Goal: Task Accomplishment & Management: Use online tool/utility

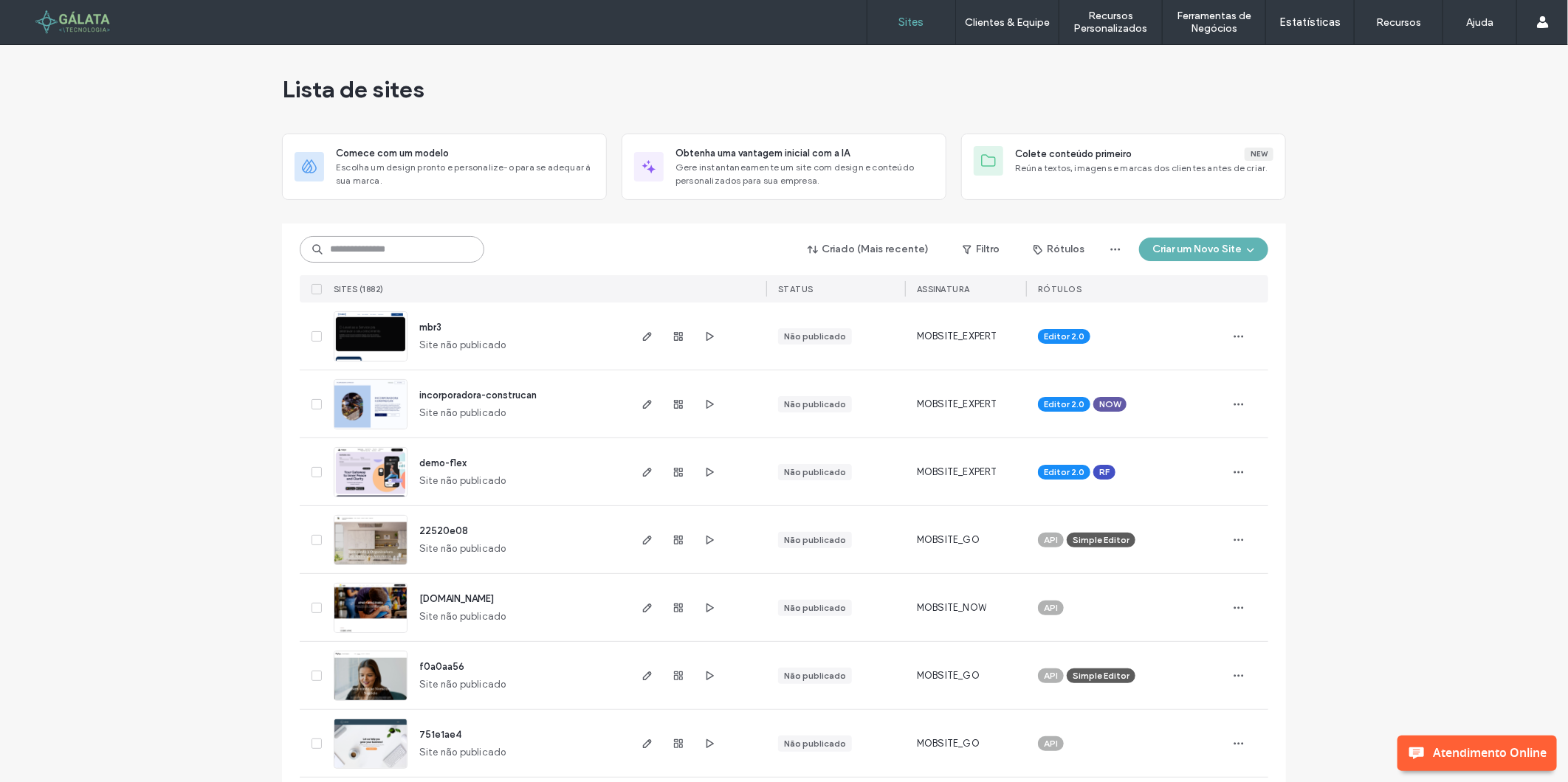
click at [430, 253] on input at bounding box center [392, 250] width 185 height 27
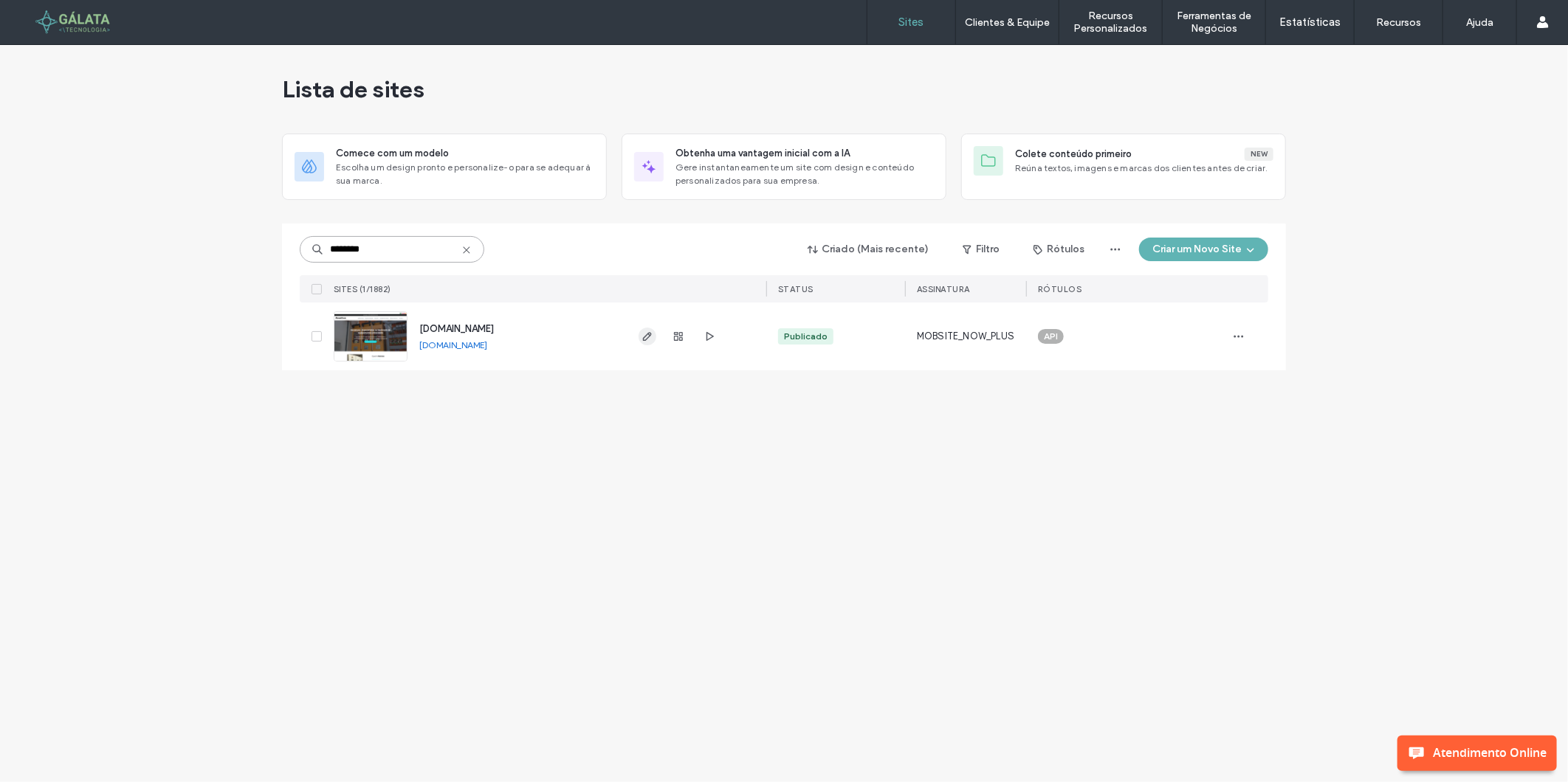
type input "********"
click at [655, 333] on span "button" at bounding box center [648, 336] width 18 height 18
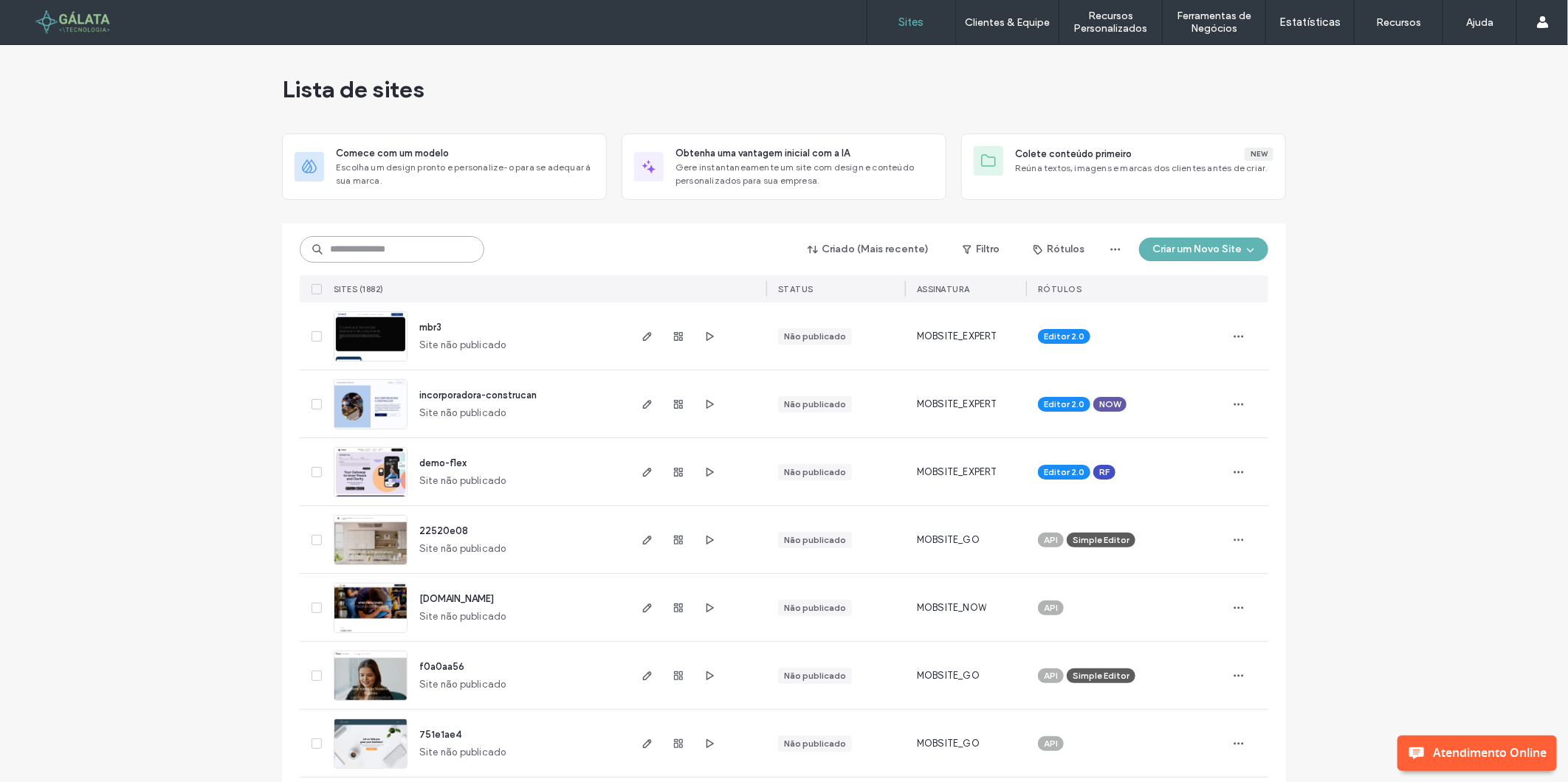
click at [412, 255] on input at bounding box center [392, 250] width 185 height 27
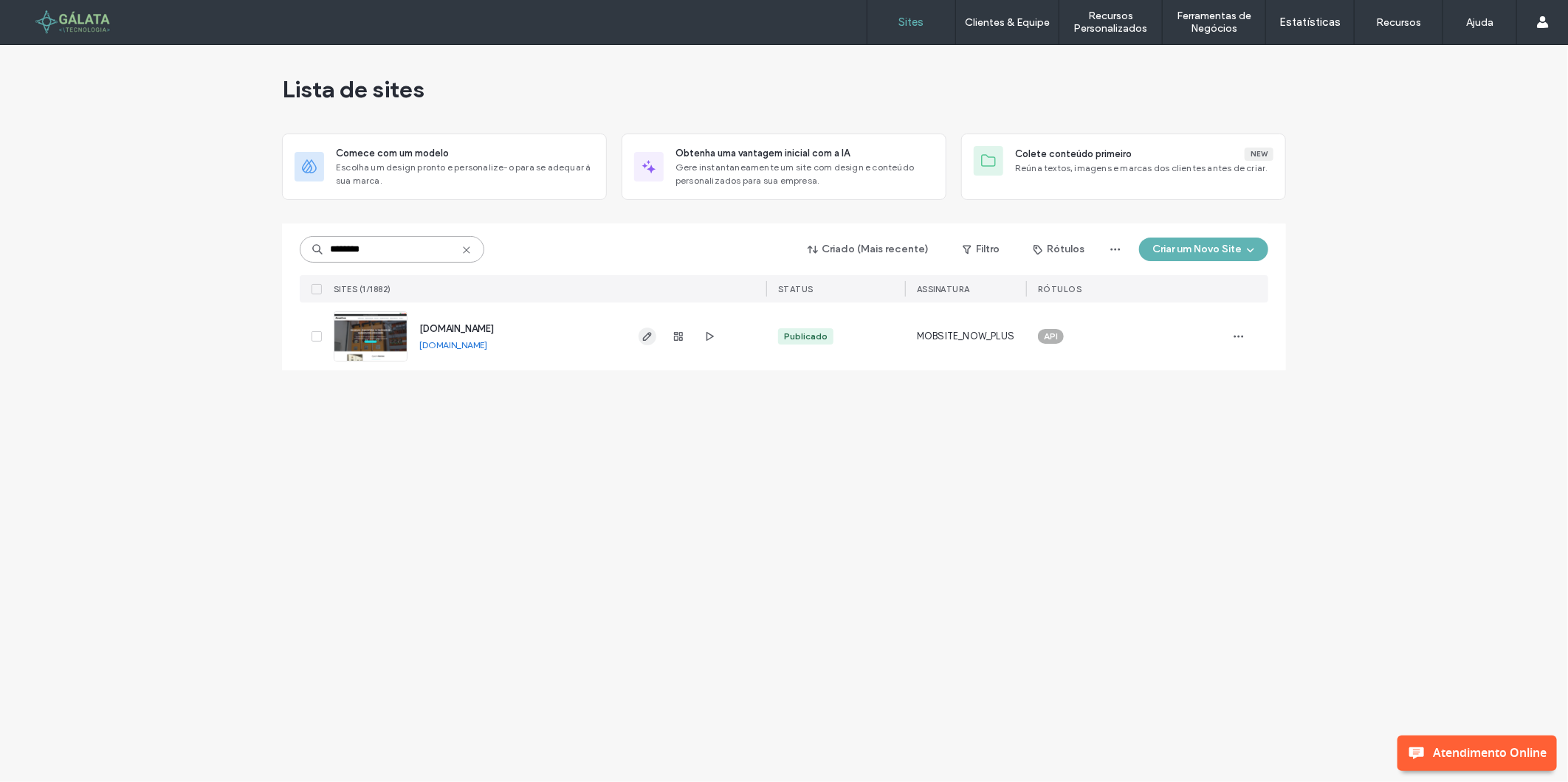
type input "********"
click at [639, 333] on span "button" at bounding box center [648, 336] width 18 height 18
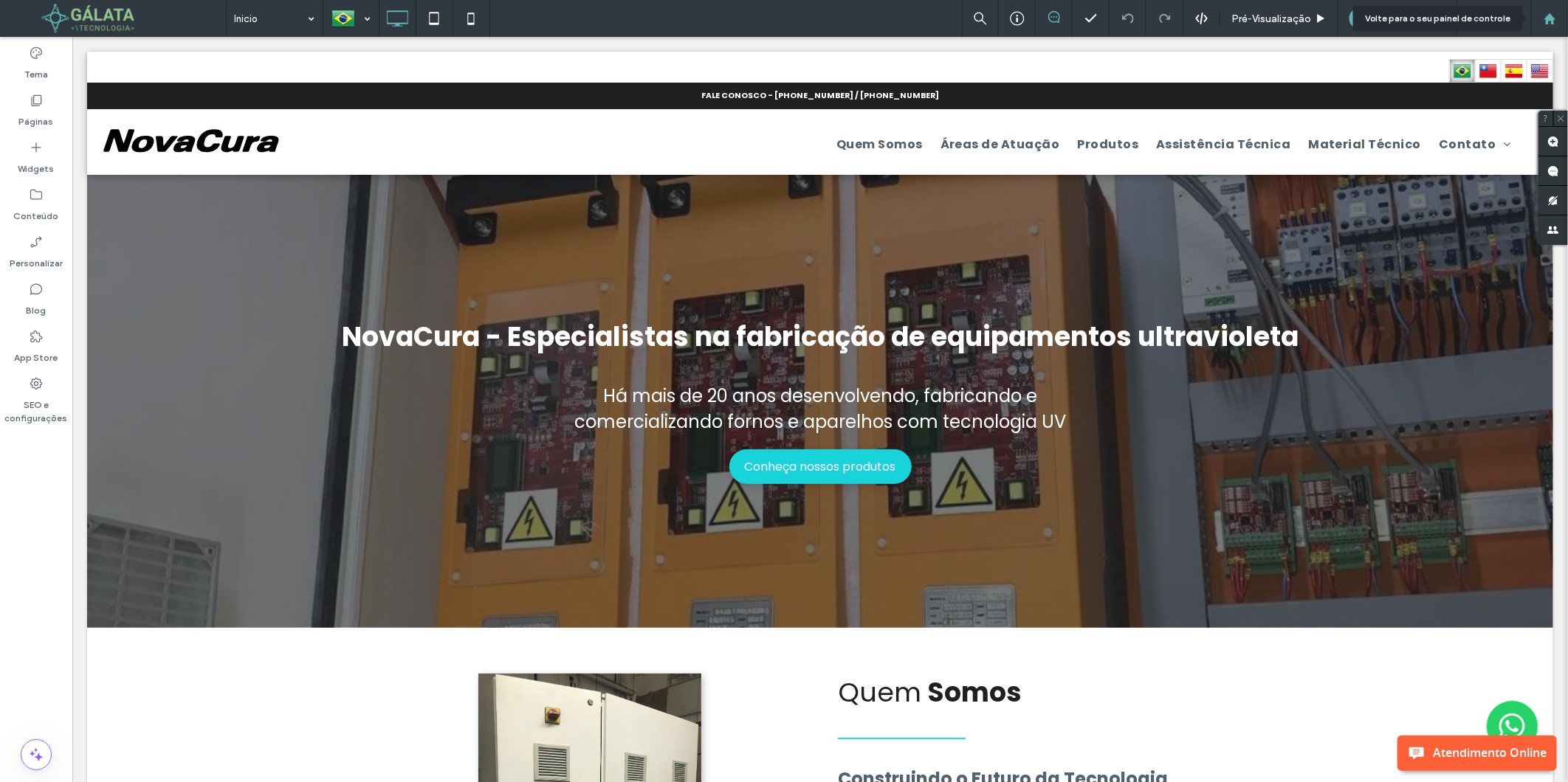
click at [1554, 24] on icon at bounding box center [1550, 18] width 13 height 13
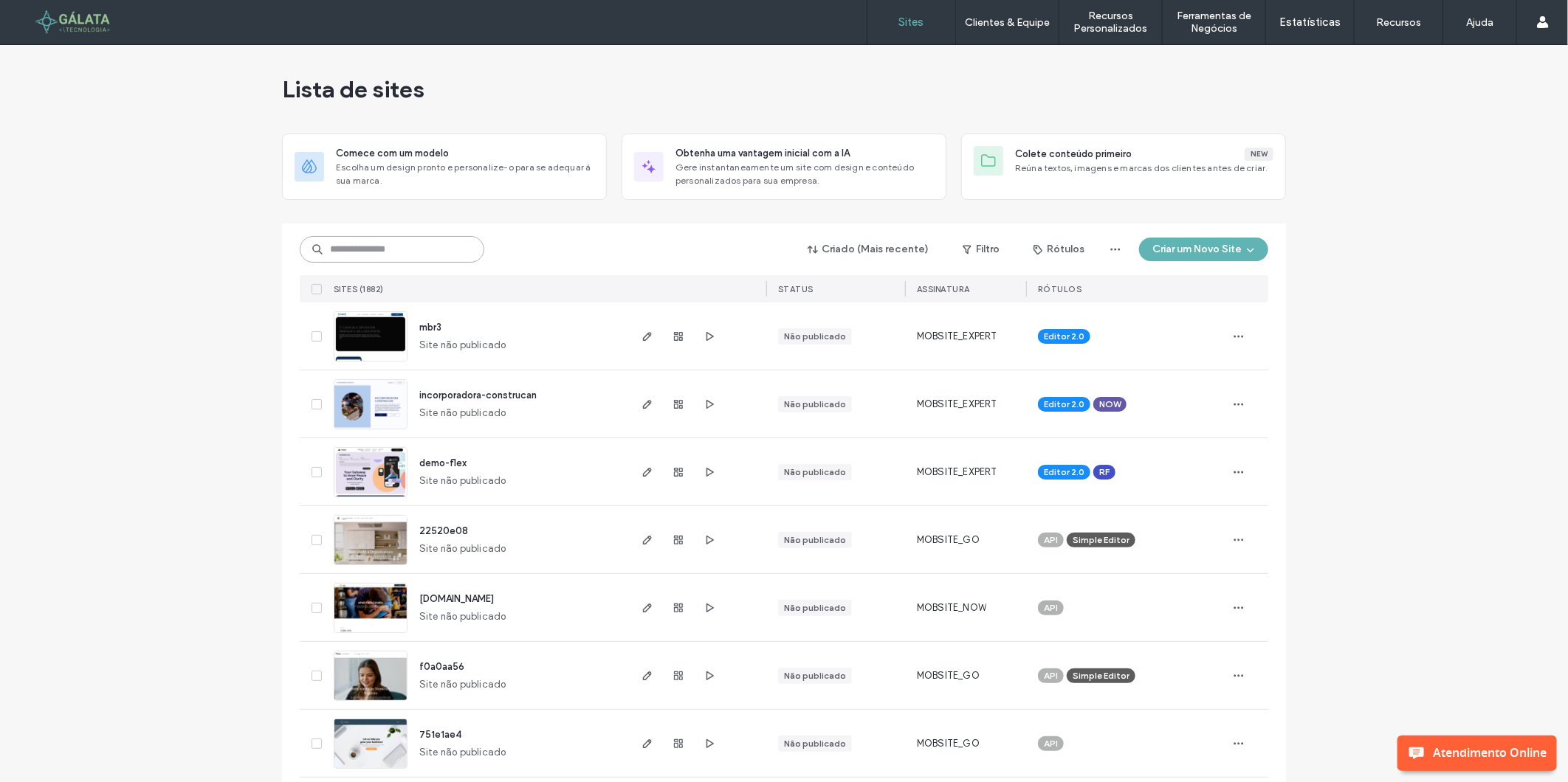
click at [406, 252] on input at bounding box center [392, 250] width 185 height 27
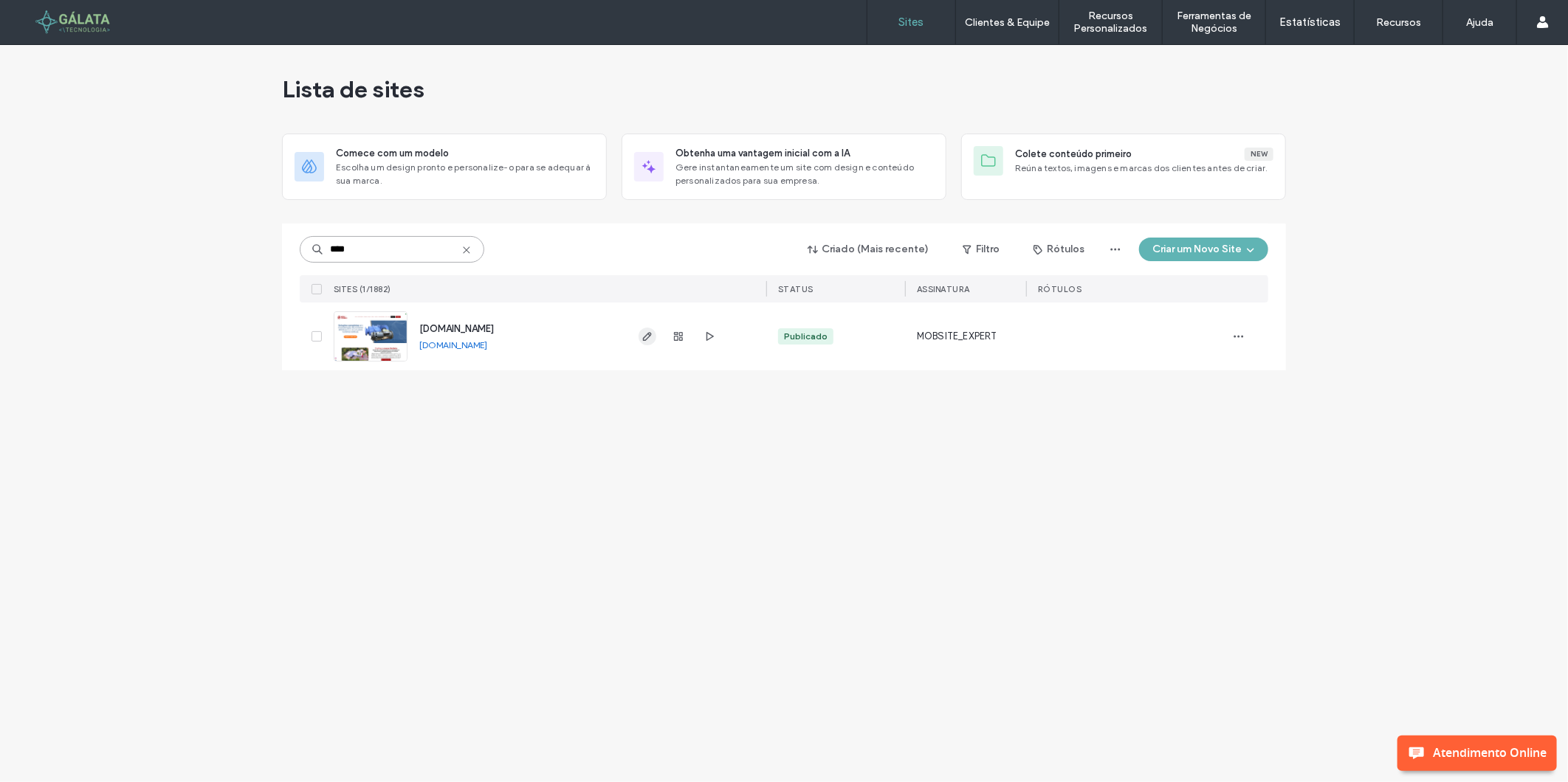
type input "****"
click at [648, 336] on icon "button" at bounding box center [648, 336] width 12 height 12
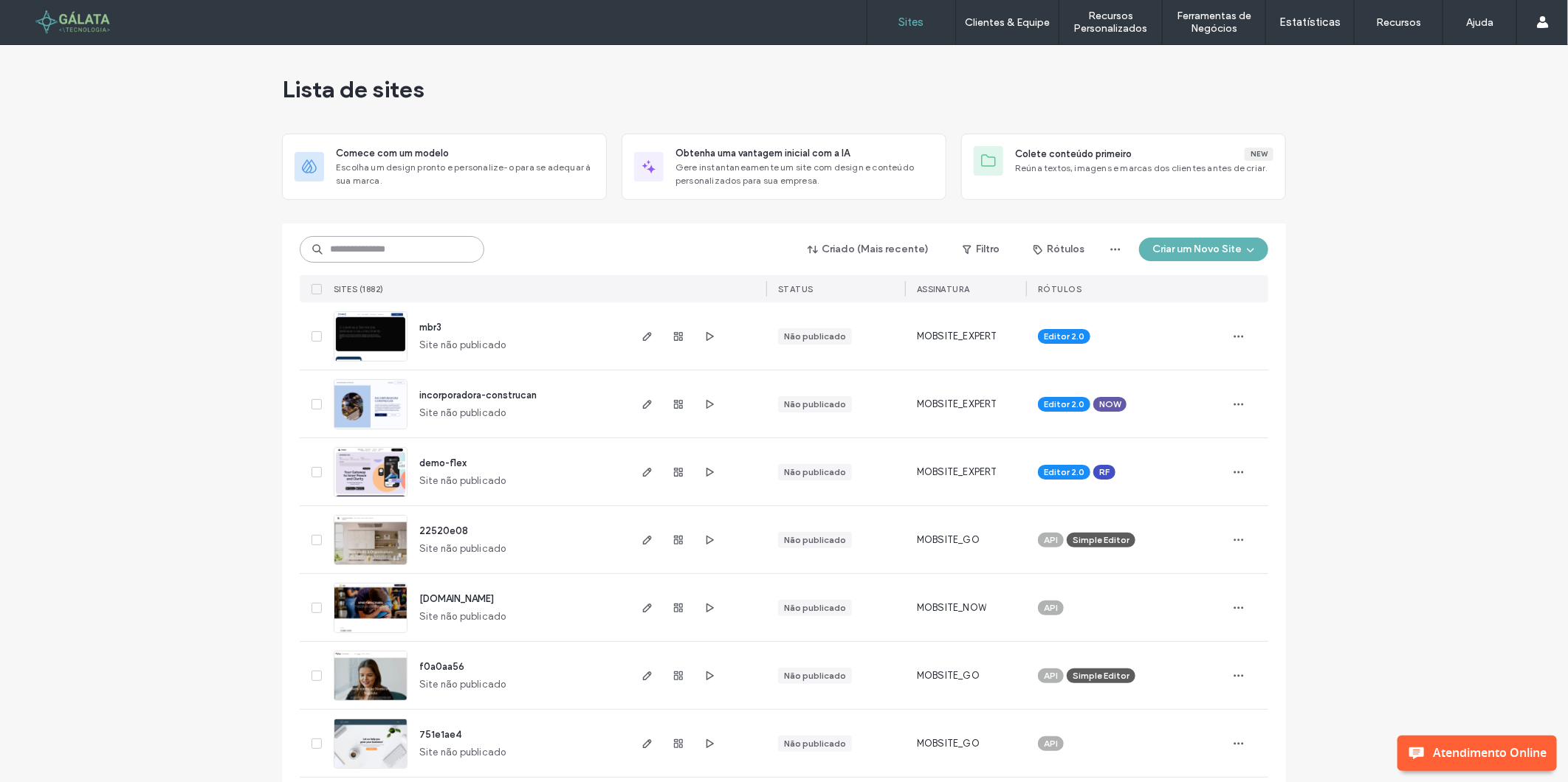
click at [430, 245] on input at bounding box center [392, 250] width 185 height 27
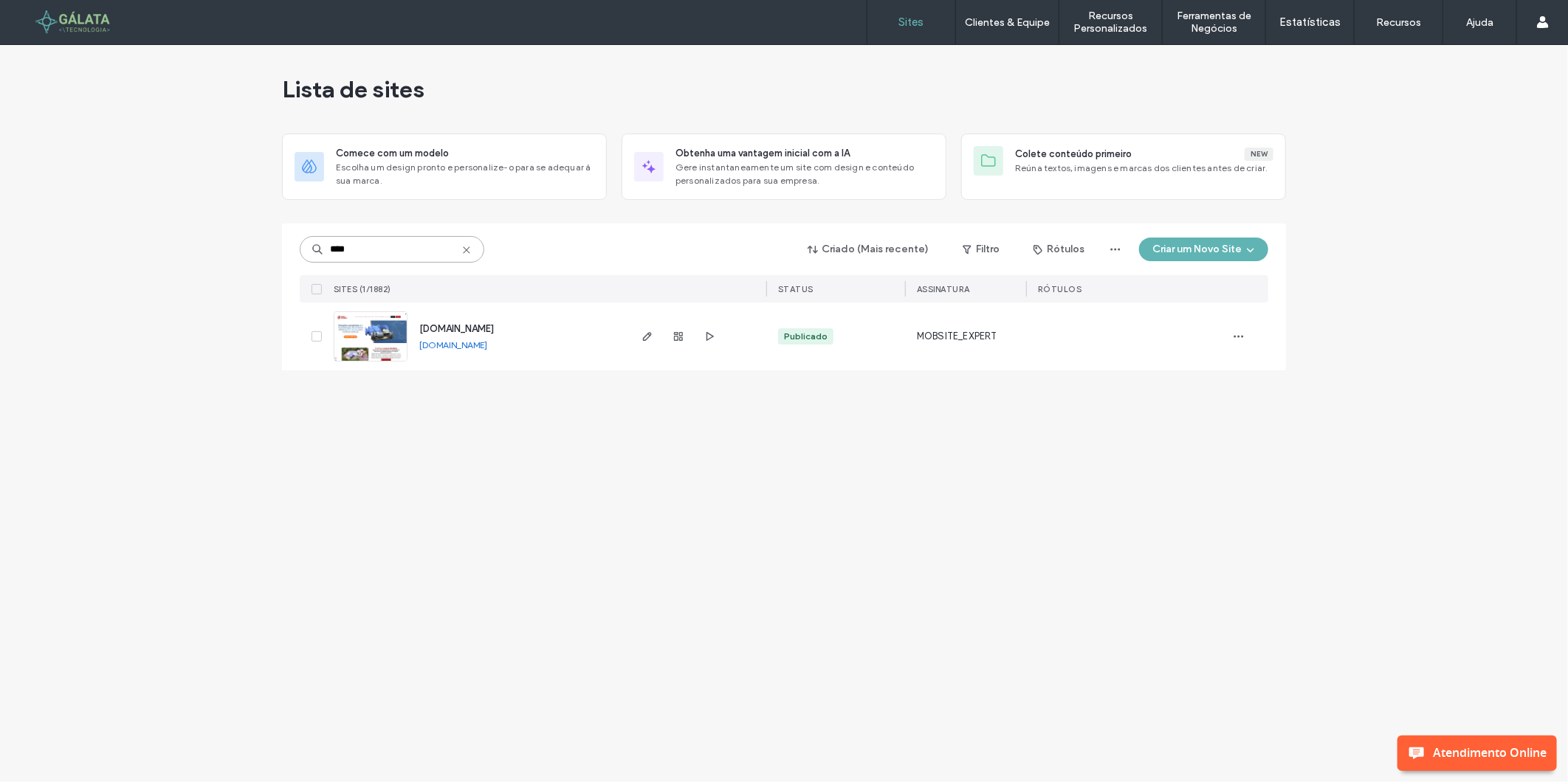
type input "****"
click at [1244, 322] on div at bounding box center [1247, 336] width 41 height 68
click at [1244, 327] on span "button" at bounding box center [1238, 336] width 24 height 24
click at [1162, 500] on span "Painel de controle do site" at bounding box center [1181, 496] width 115 height 15
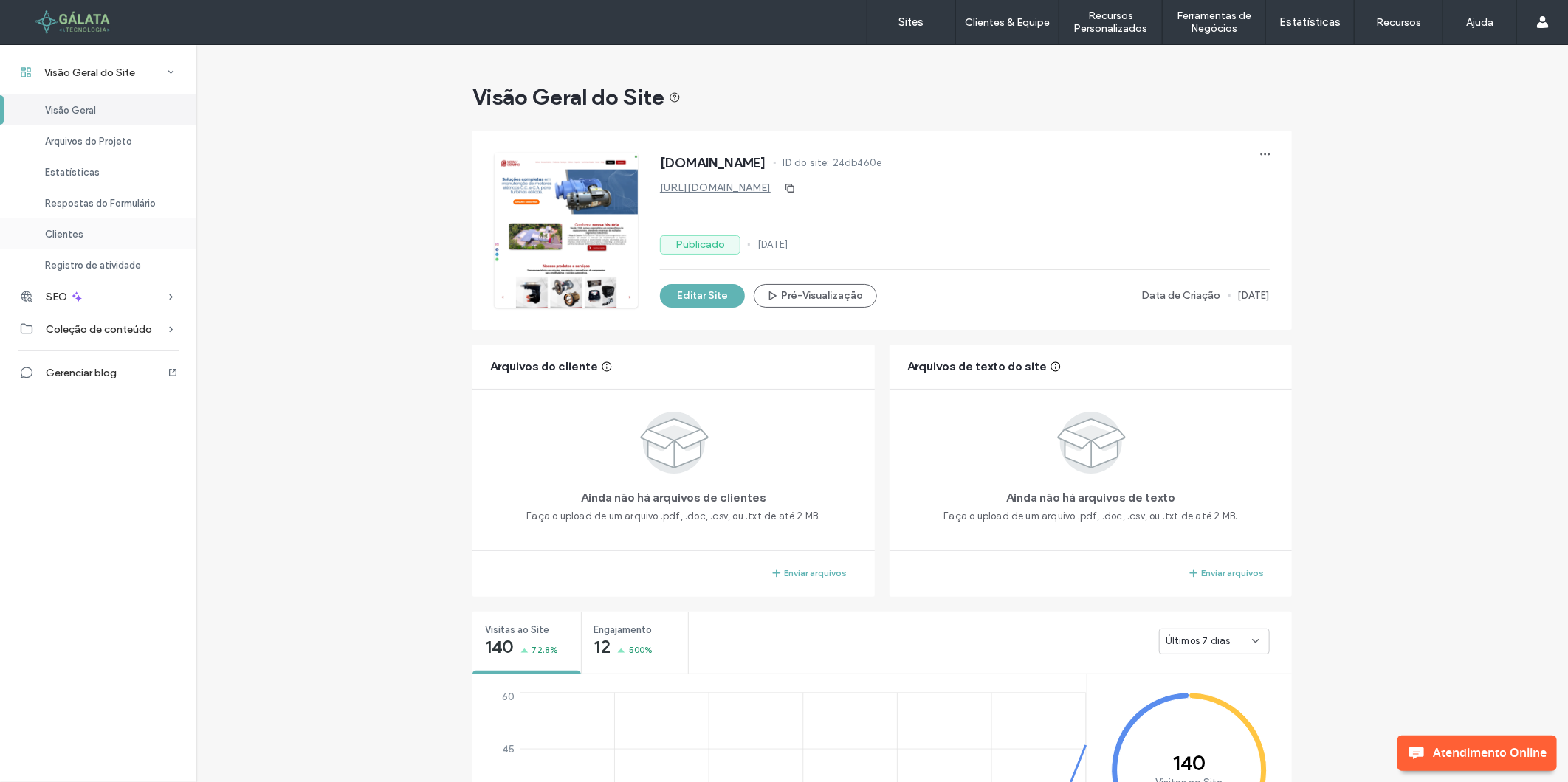
click at [134, 240] on div "Clientes" at bounding box center [98, 234] width 197 height 31
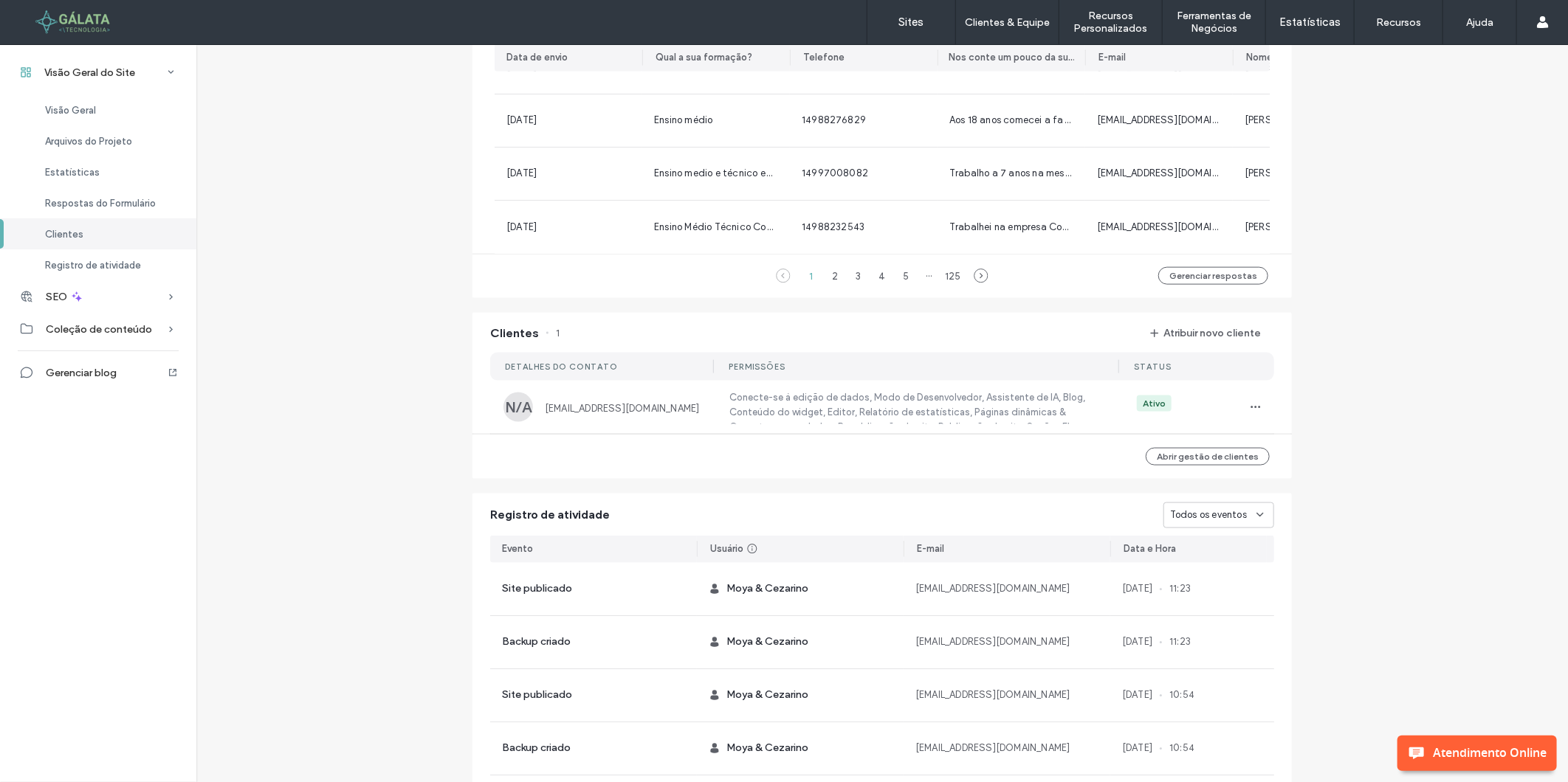
scroll to position [1020, 0]
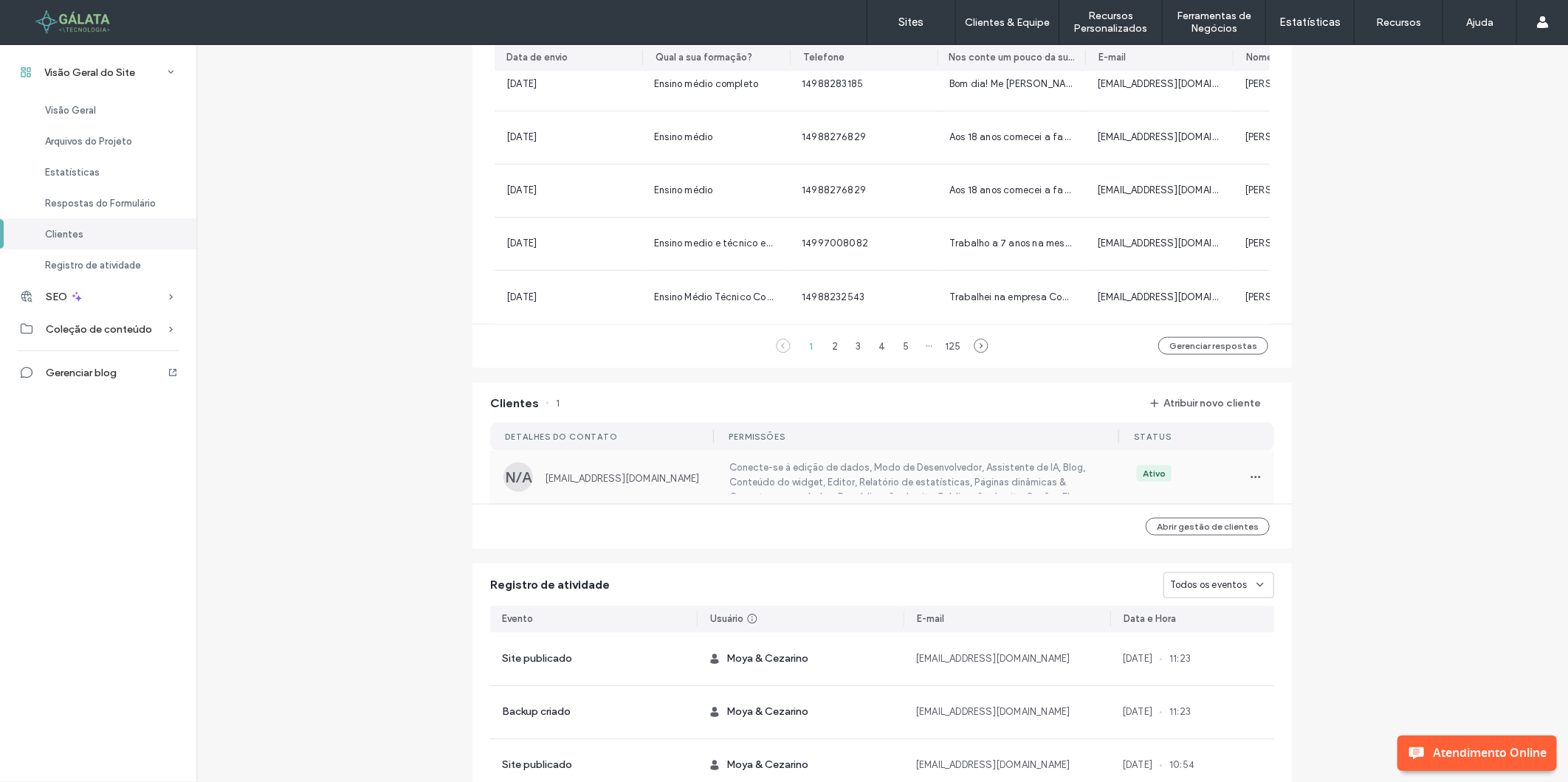
click at [1235, 478] on div "Ativo" at bounding box center [1195, 477] width 144 height 24
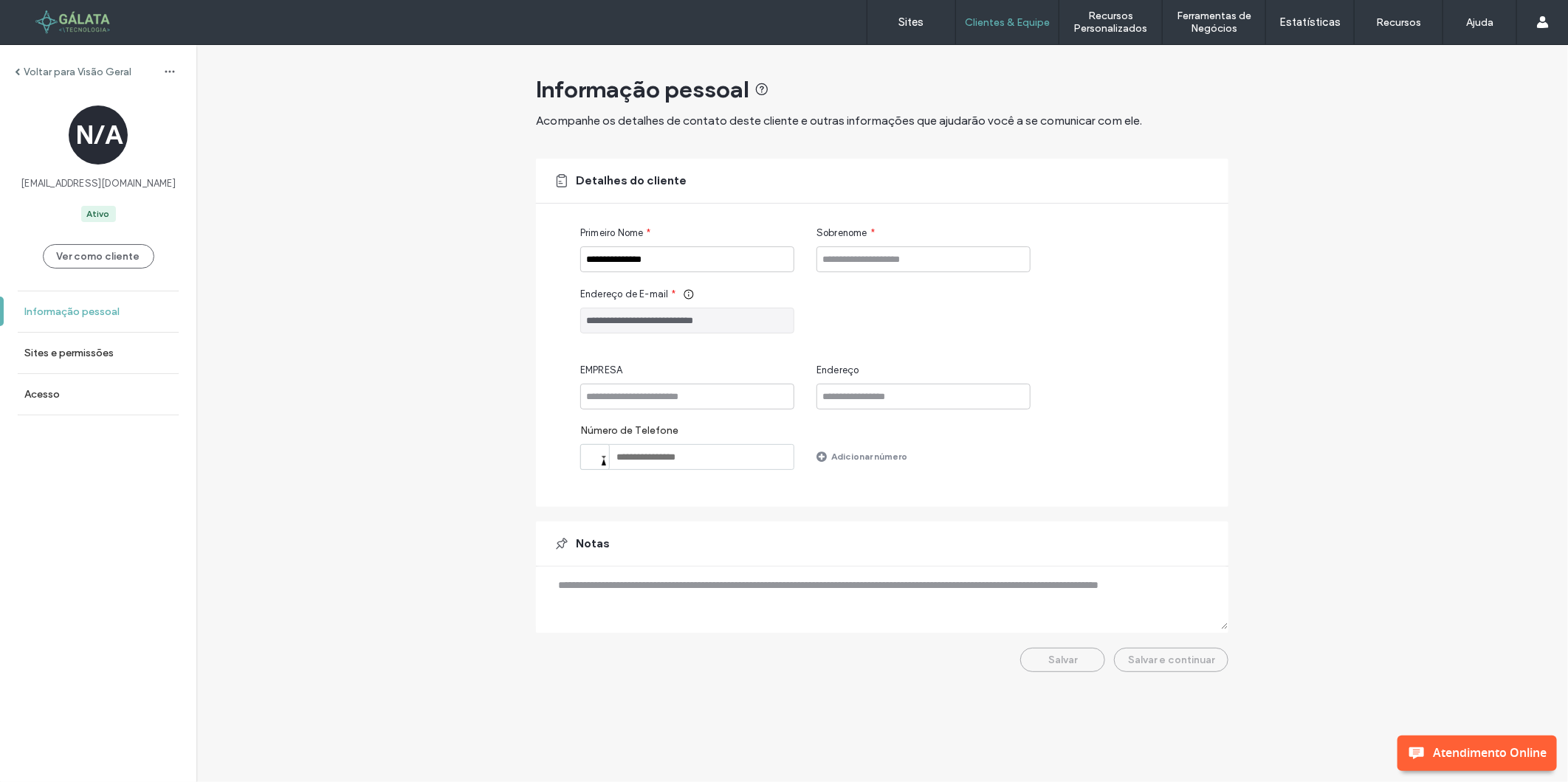
click at [108, 305] on label "Informação pessoal" at bounding box center [72, 311] width 95 height 13
click at [98, 336] on link "Sites e permissões" at bounding box center [98, 353] width 197 height 41
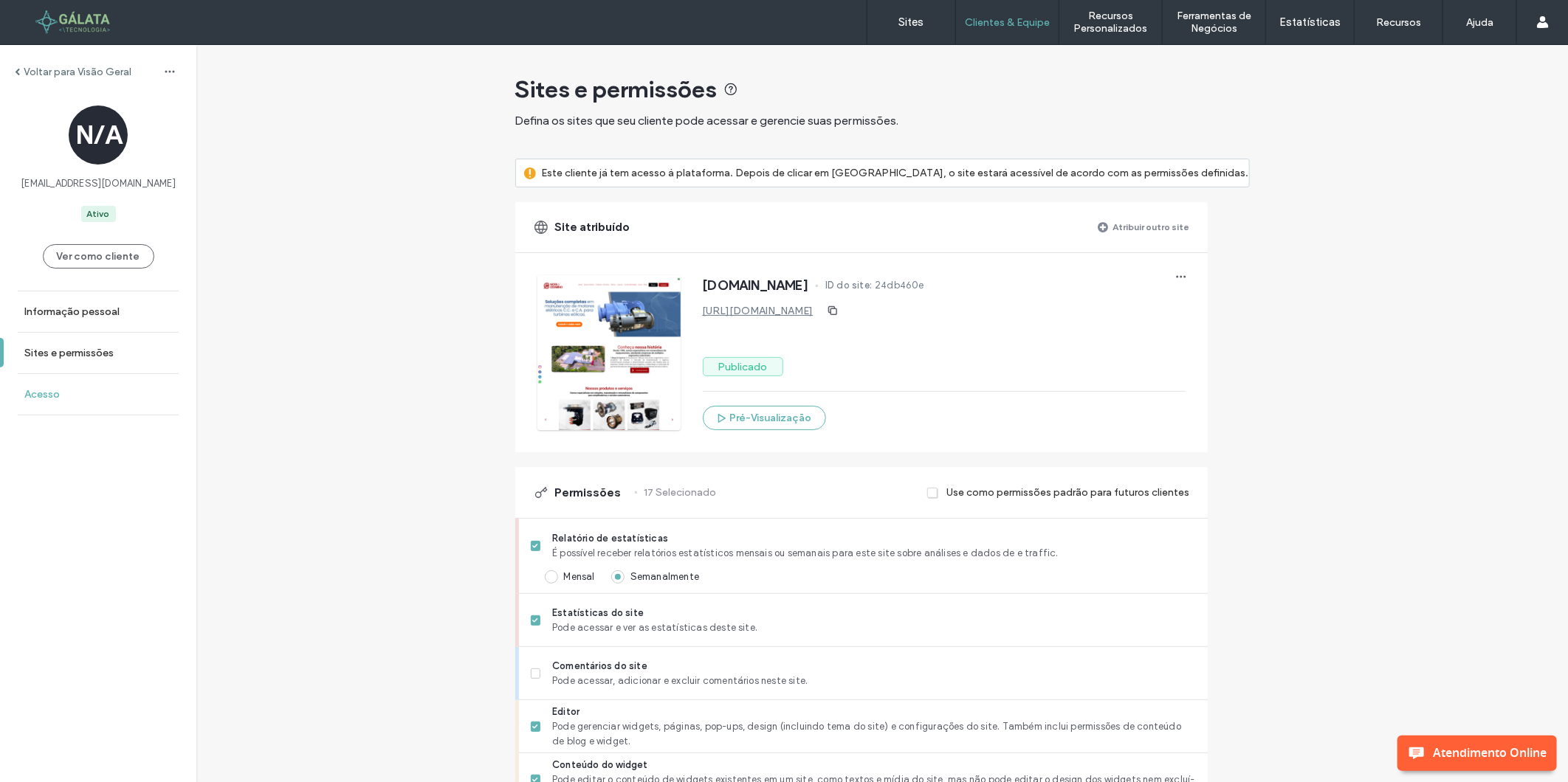
click at [69, 384] on link "Acesso" at bounding box center [98, 394] width 197 height 41
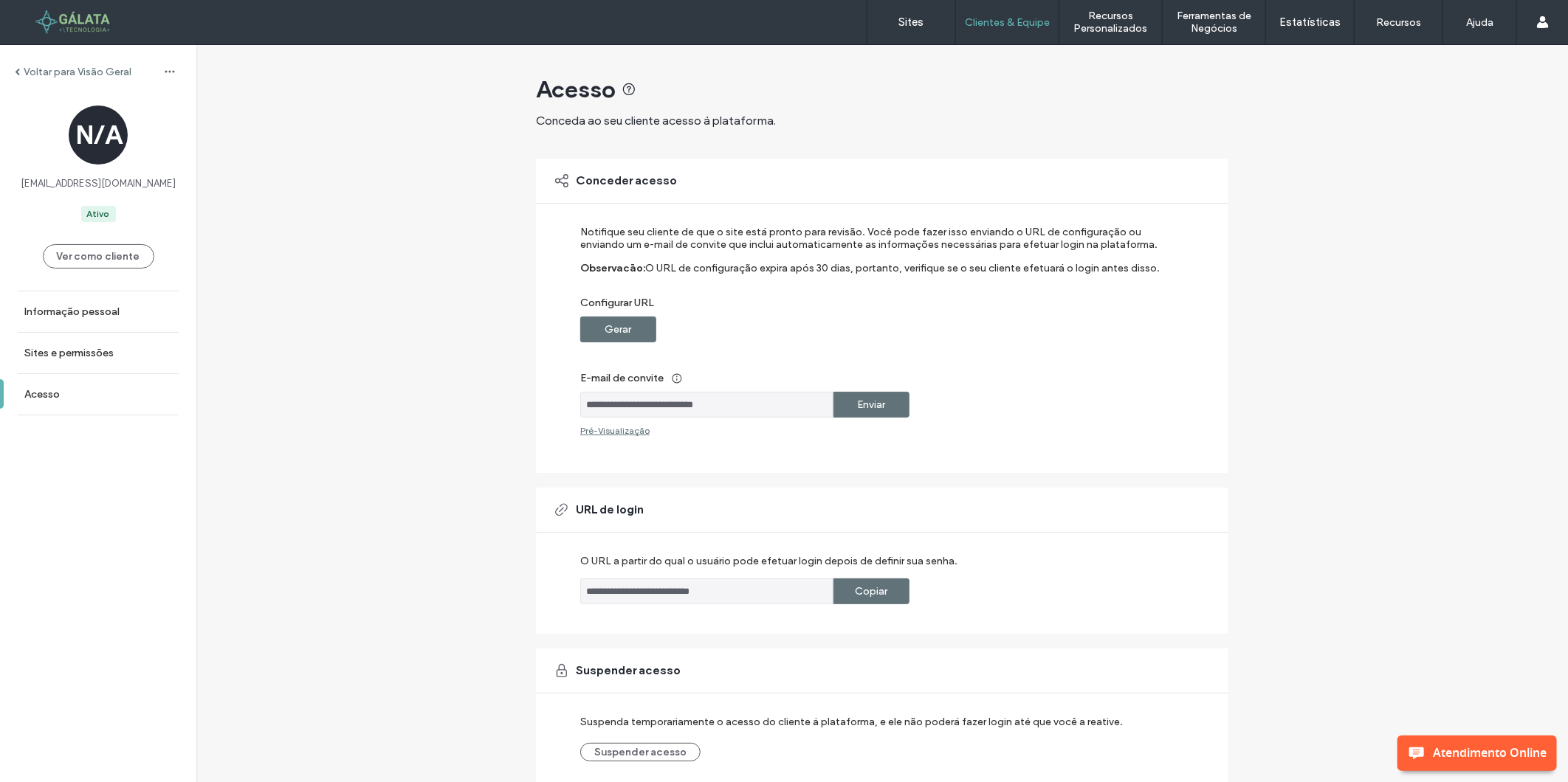
click at [605, 321] on label "Gerar" at bounding box center [619, 329] width 27 height 27
click at [855, 336] on label "Copiar" at bounding box center [872, 329] width 33 height 27
click at [67, 64] on div "Voltar para Visão Geral" at bounding box center [98, 72] width 197 height 24
click at [67, 69] on label "Voltar para Visão Geral" at bounding box center [78, 72] width 108 height 13
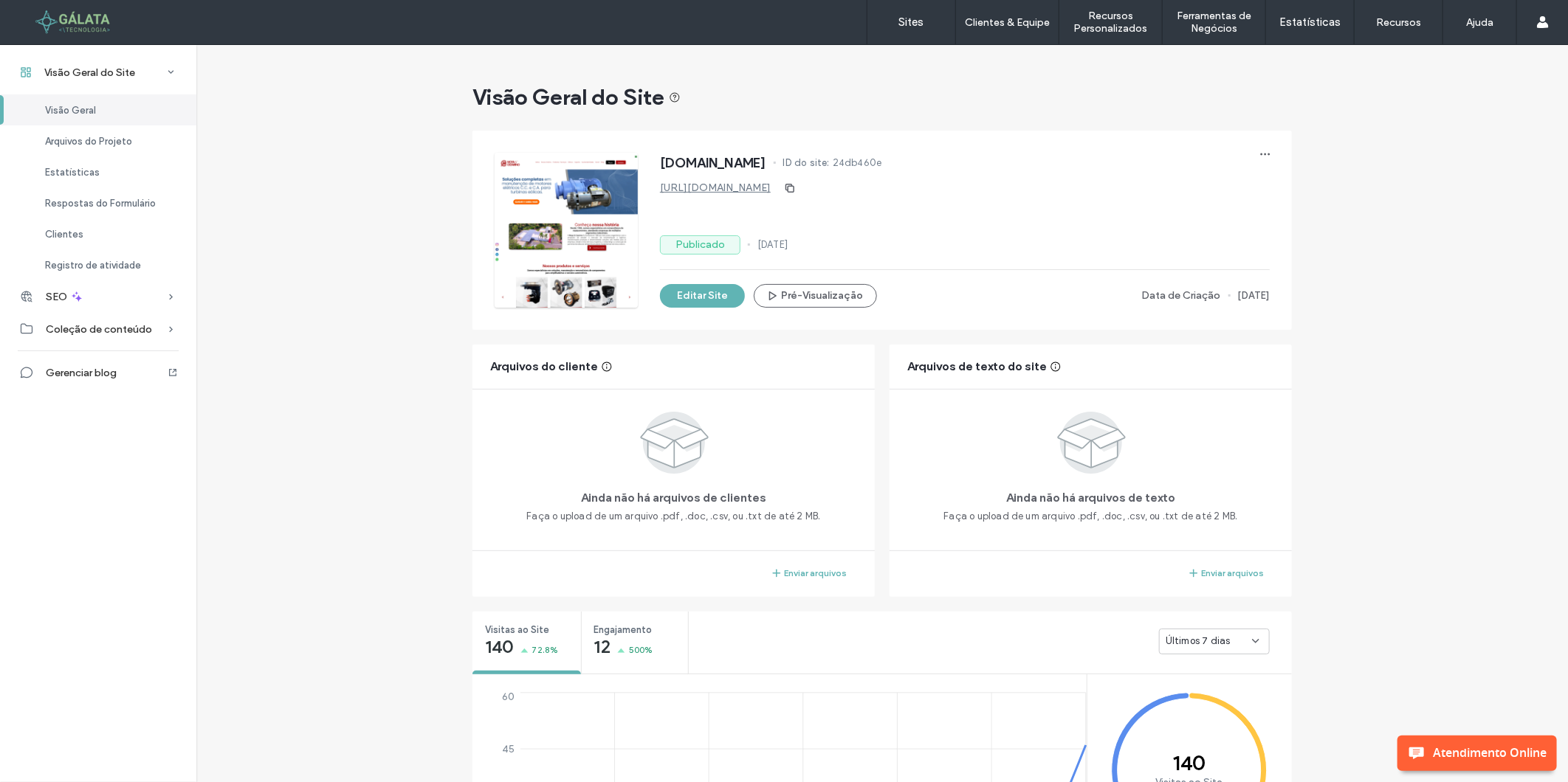
click at [69, 17] on div at bounding box center [95, 22] width 168 height 24
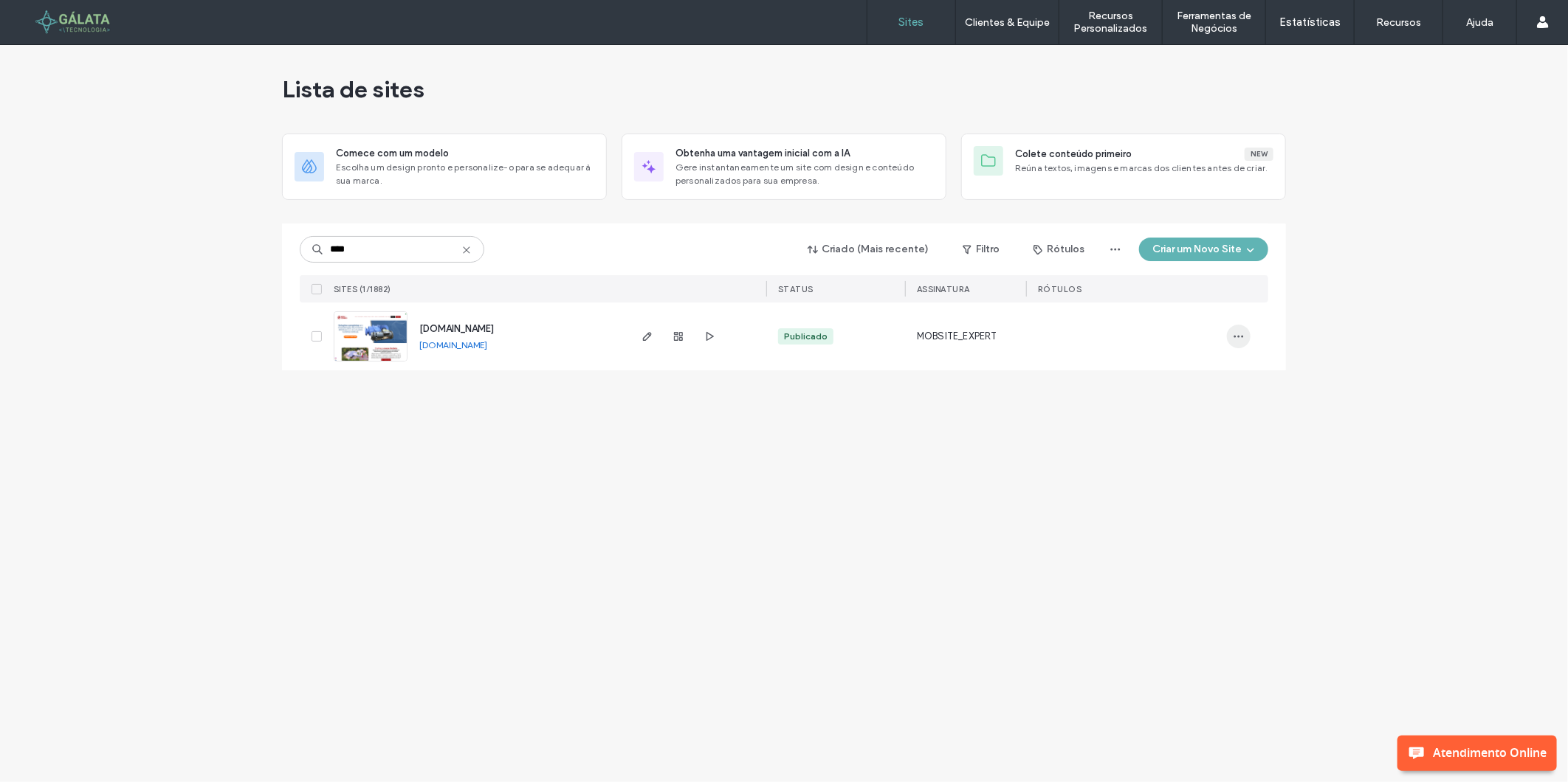
type input "****"
click at [1234, 339] on icon "button" at bounding box center [1238, 336] width 12 height 12
click at [1158, 492] on span "Painel de controle do site" at bounding box center [1181, 496] width 115 height 15
type input "*****"
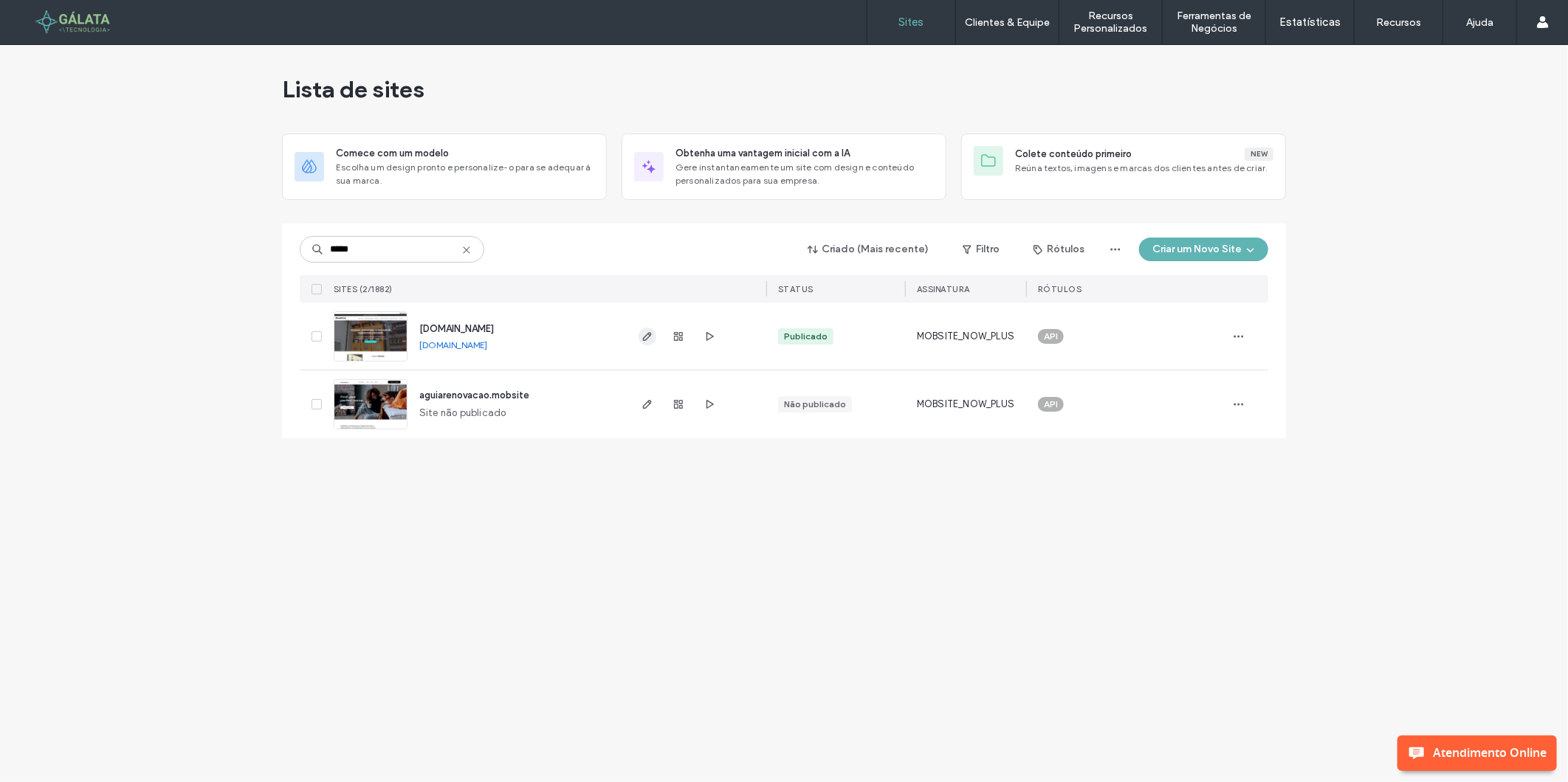
click at [652, 333] on icon "button" at bounding box center [648, 336] width 12 height 12
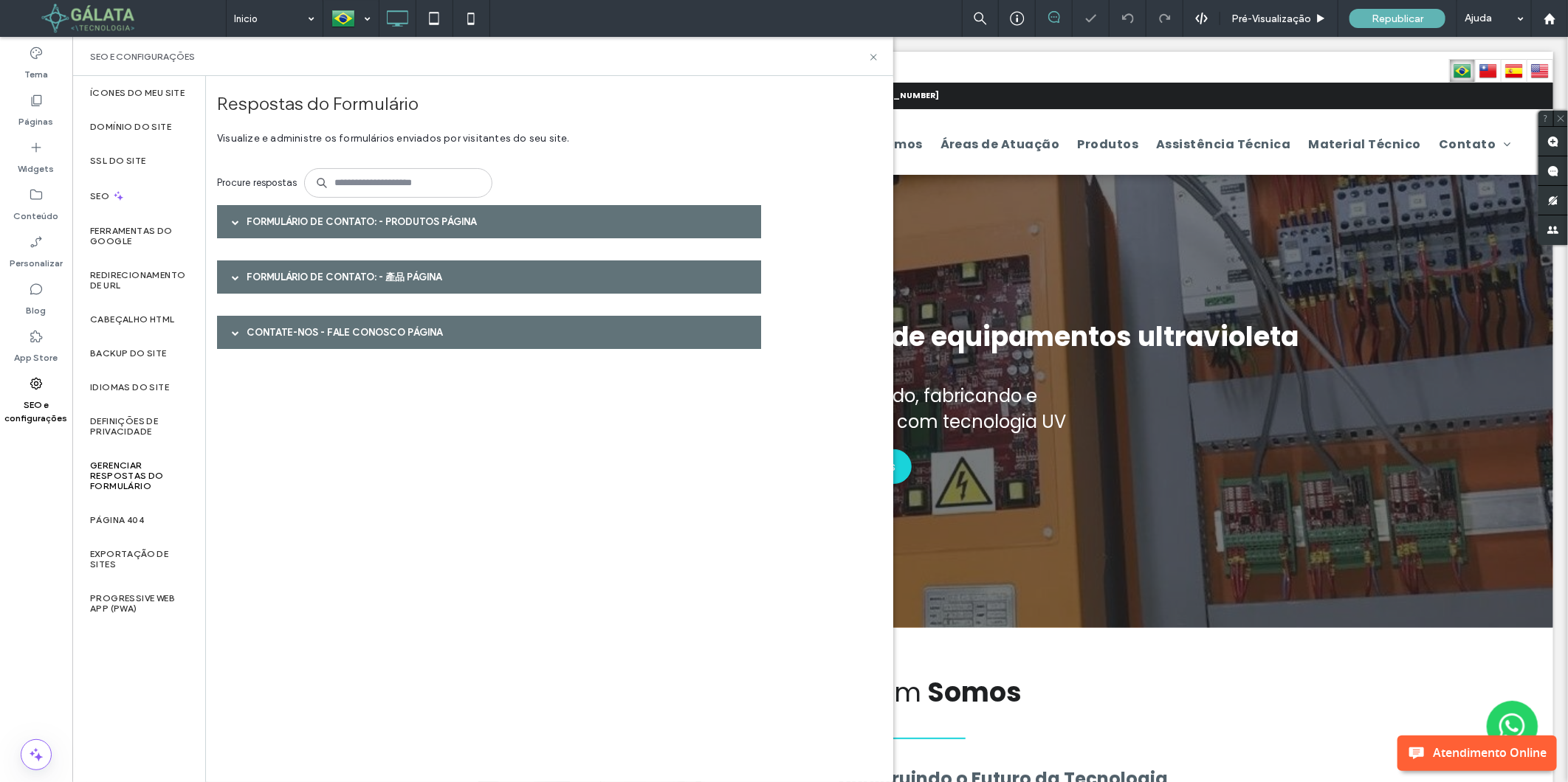
click at [374, 229] on div "Formulário de Contato: - Produtos página" at bounding box center [489, 222] width 544 height 33
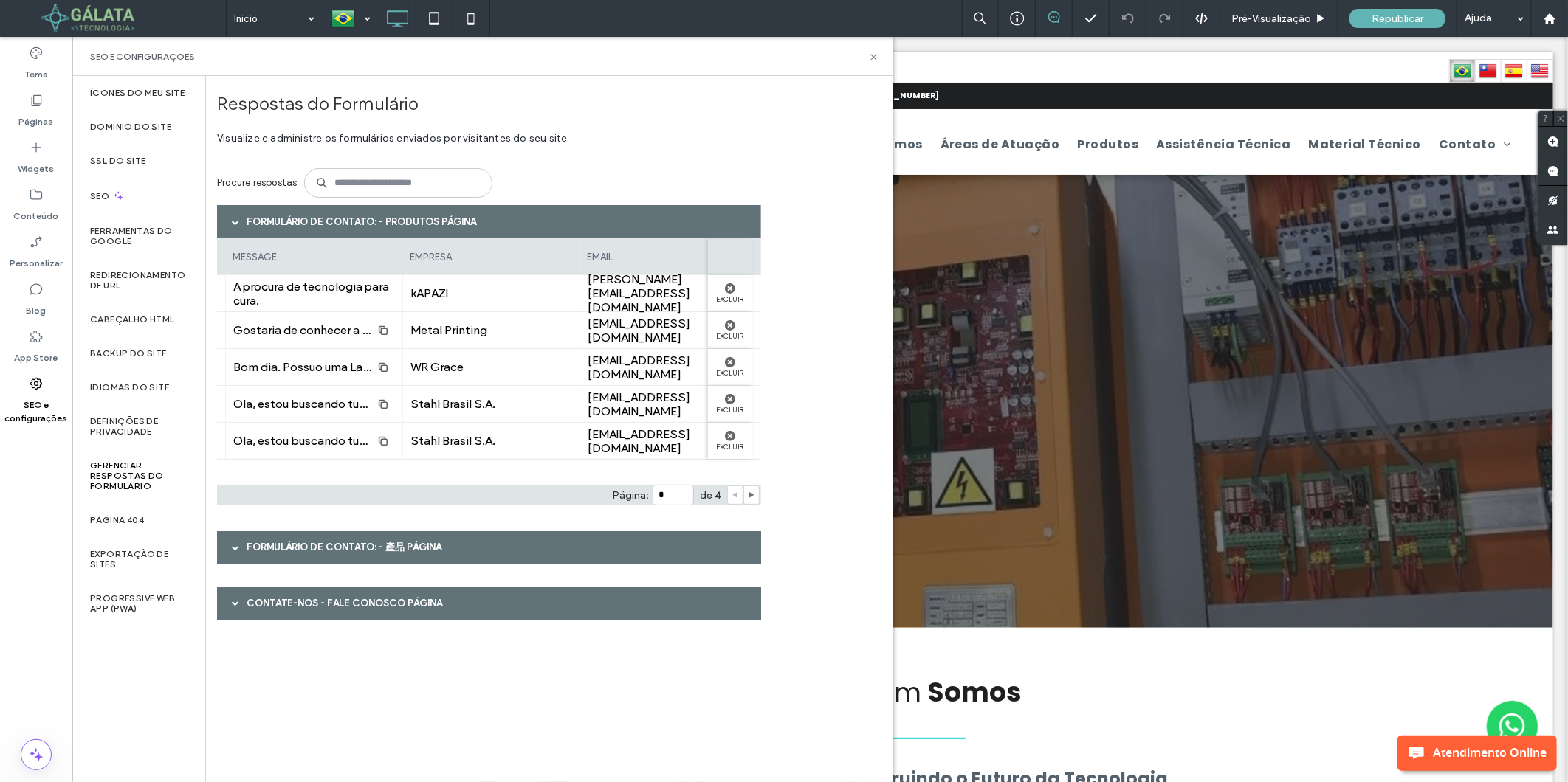
scroll to position [0, 1073]
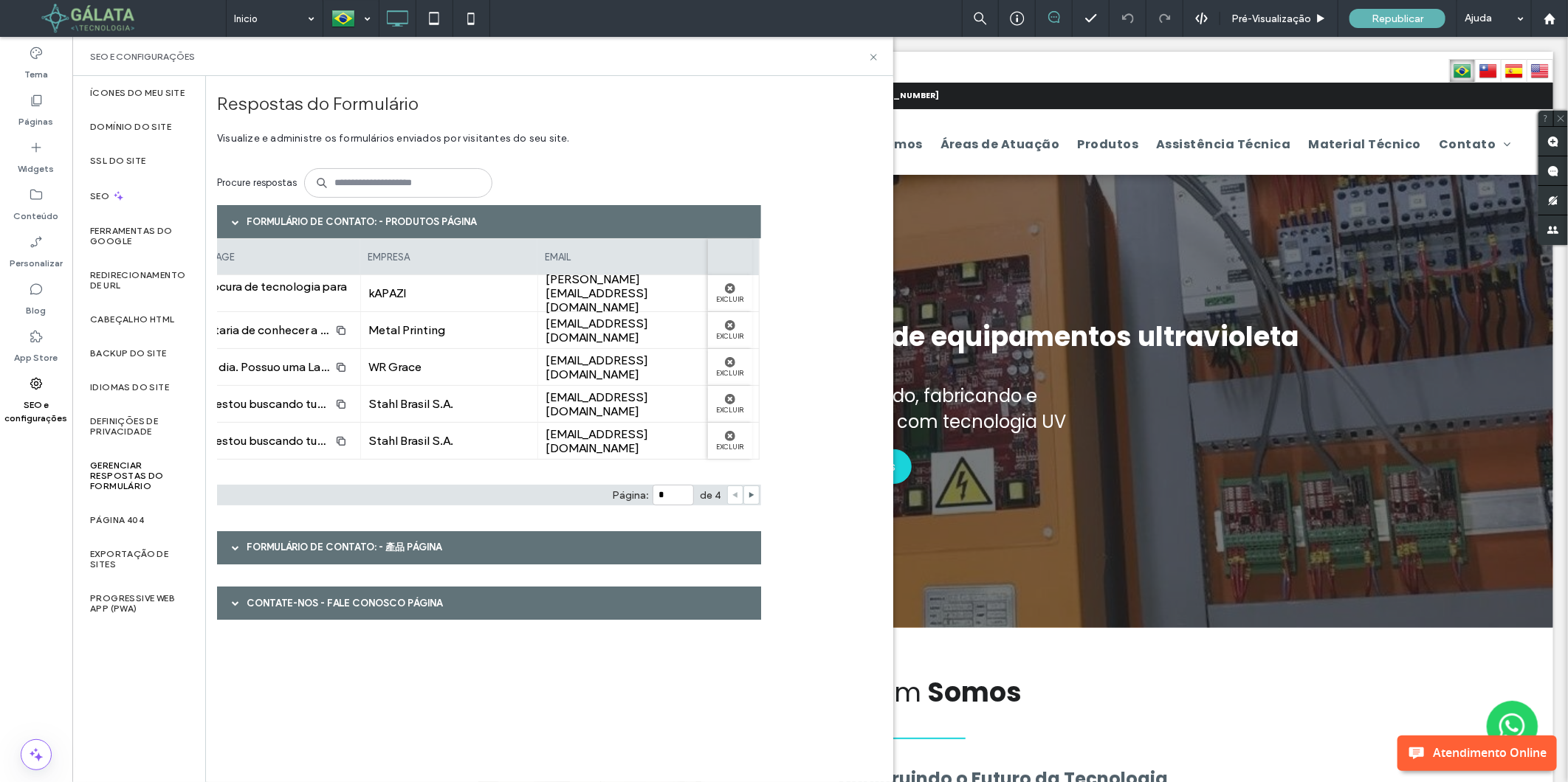
click at [384, 544] on div "Formulário de contato: - 產品 página" at bounding box center [489, 548] width 544 height 33
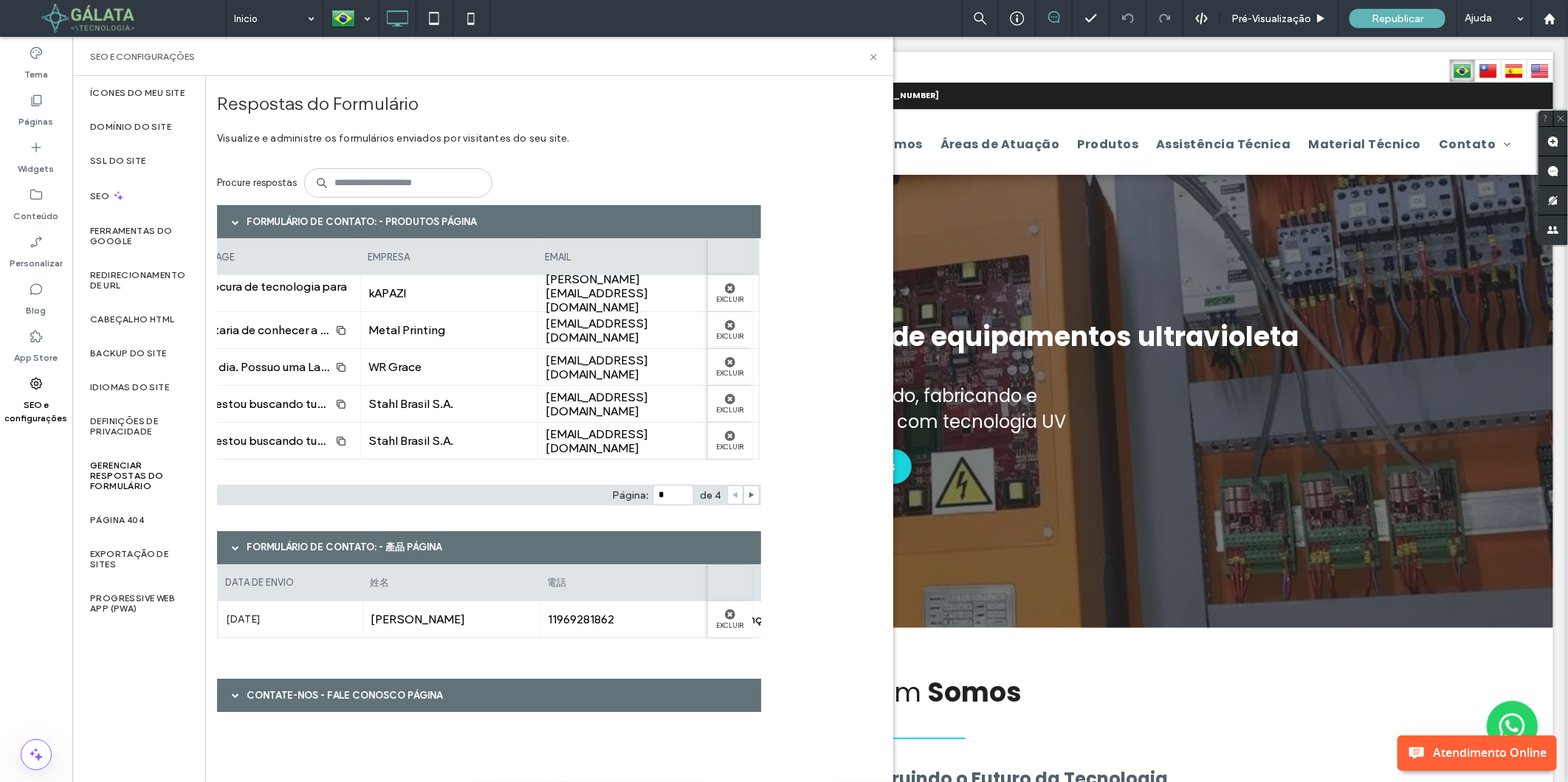
click at [384, 678] on div "Formulário de Contato: - Produtos página data de envio phone quantidade desejad…" at bounding box center [494, 470] width 554 height 529
click at [413, 693] on div "Contate-nos - Fale Conosco página" at bounding box center [489, 696] width 544 height 33
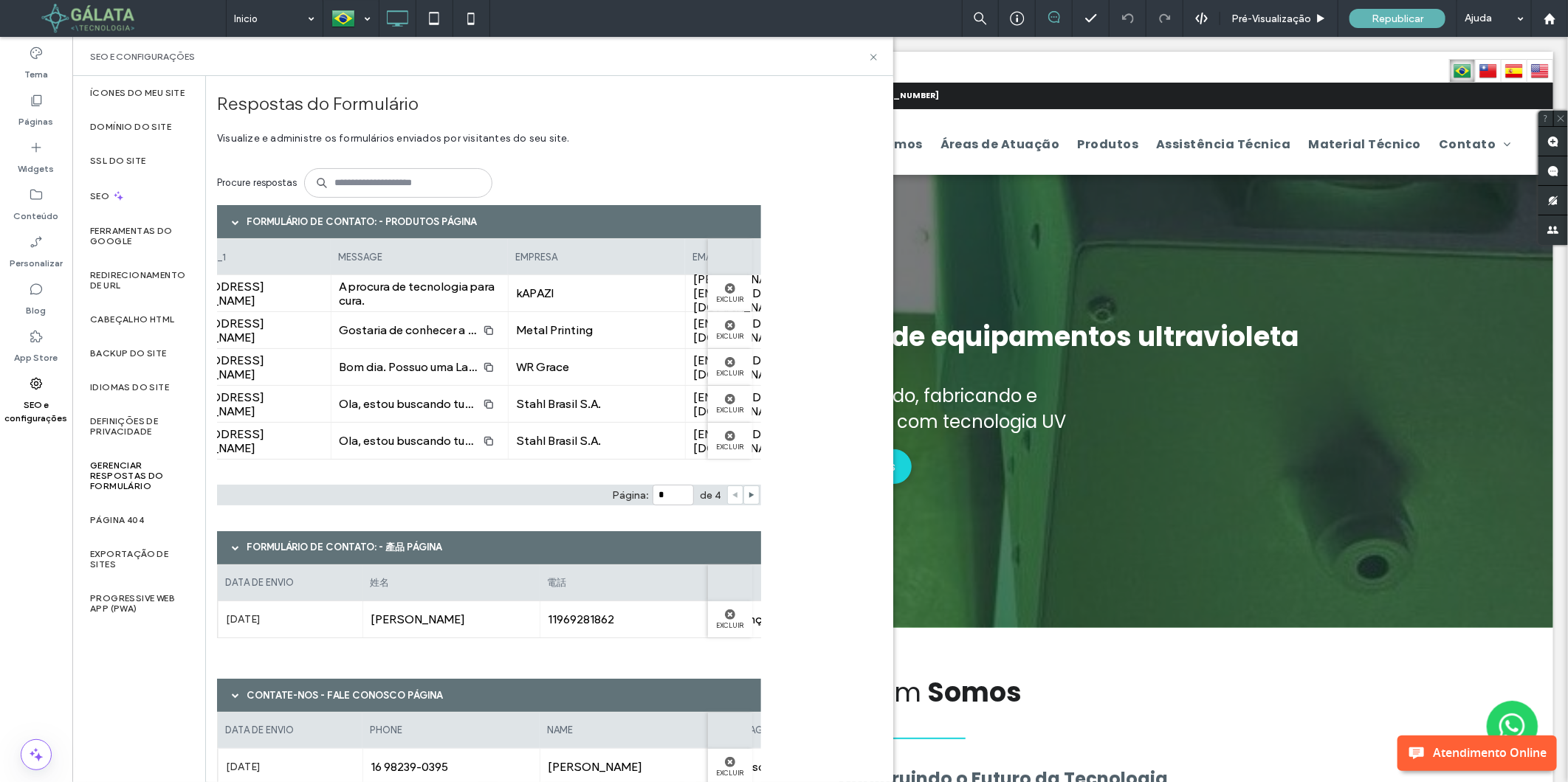
scroll to position [0, 925]
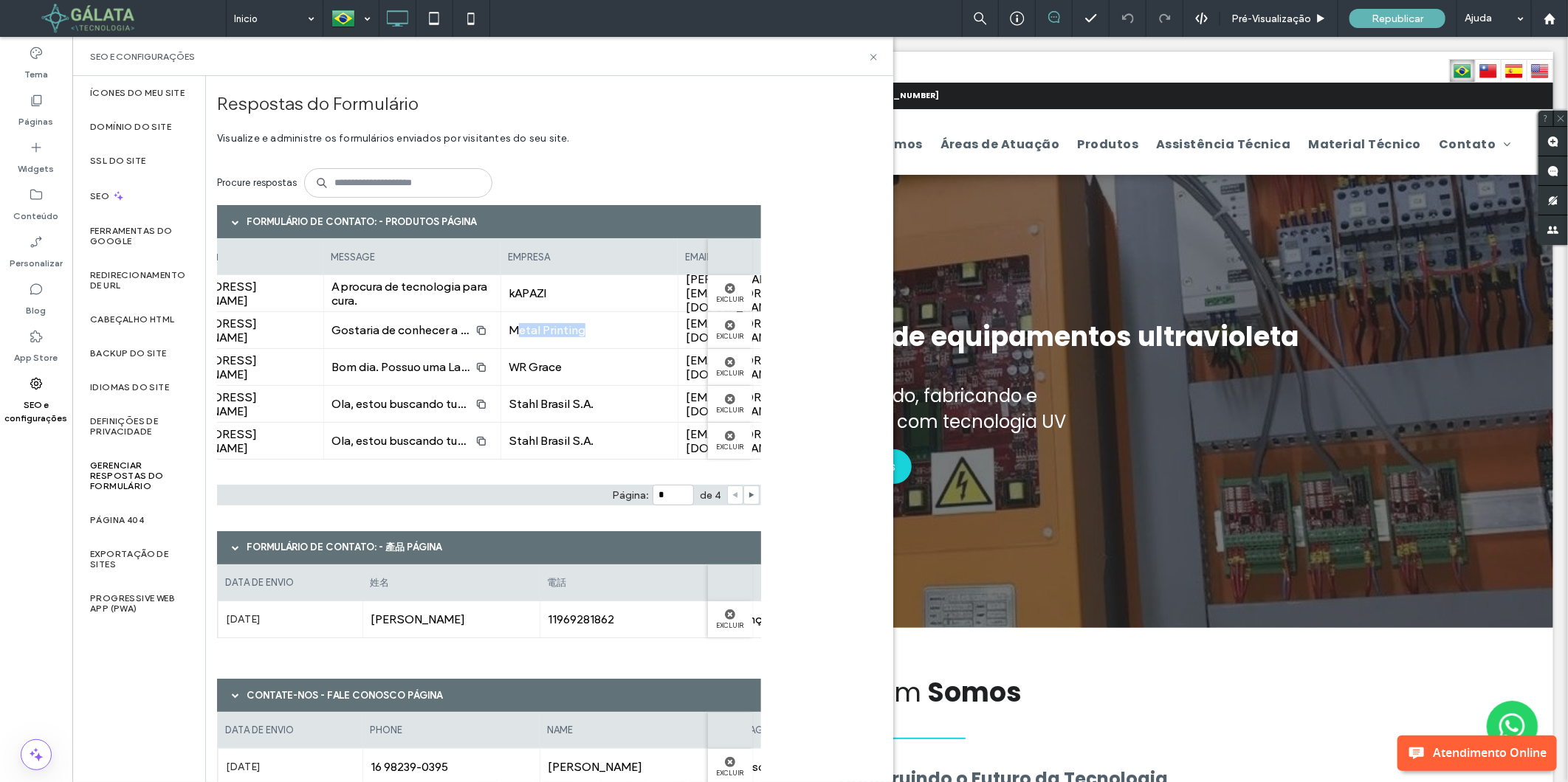
drag, startPoint x: 517, startPoint y: 330, endPoint x: 591, endPoint y: 330, distance: 74.0
click at [591, 330] on span "Metal Printing" at bounding box center [589, 330] width 162 height 14
drag, startPoint x: 591, startPoint y: 330, endPoint x: 530, endPoint y: 332, distance: 61.0
click at [530, 332] on span "Metal Printing" at bounding box center [589, 330] width 162 height 14
drag, startPoint x: 513, startPoint y: 332, endPoint x: 557, endPoint y: 333, distance: 44.0
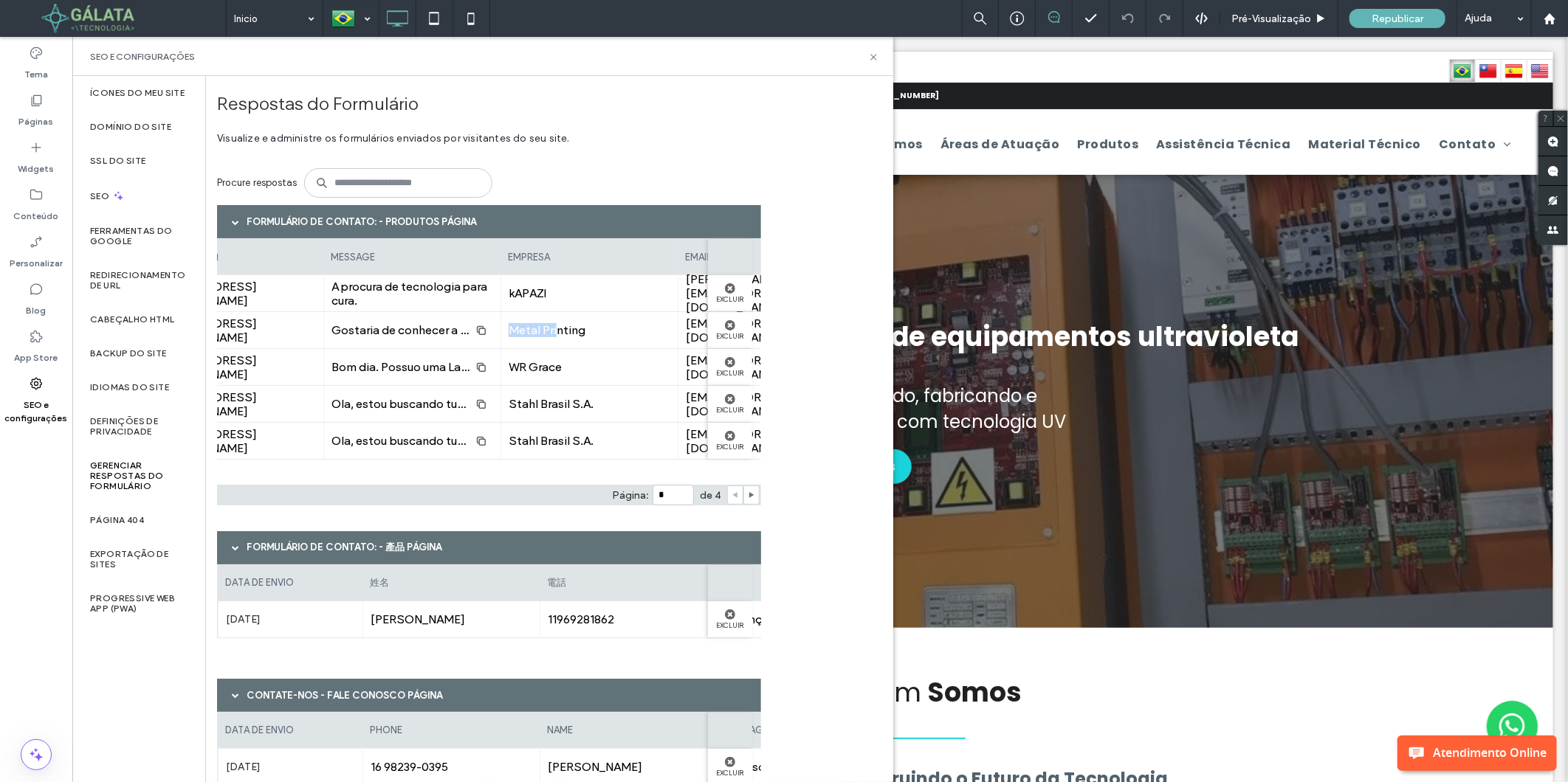
click at [557, 333] on span "Metal Printing" at bounding box center [589, 330] width 162 height 14
drag, startPoint x: 557, startPoint y: 333, endPoint x: 525, endPoint y: 299, distance: 46.7
click at [525, 299] on span "kAPAZI" at bounding box center [589, 293] width 162 height 14
drag, startPoint x: 504, startPoint y: 293, endPoint x: 600, endPoint y: 293, distance: 96.0
click at [600, 293] on div "kAPAZI" at bounding box center [589, 293] width 177 height 36
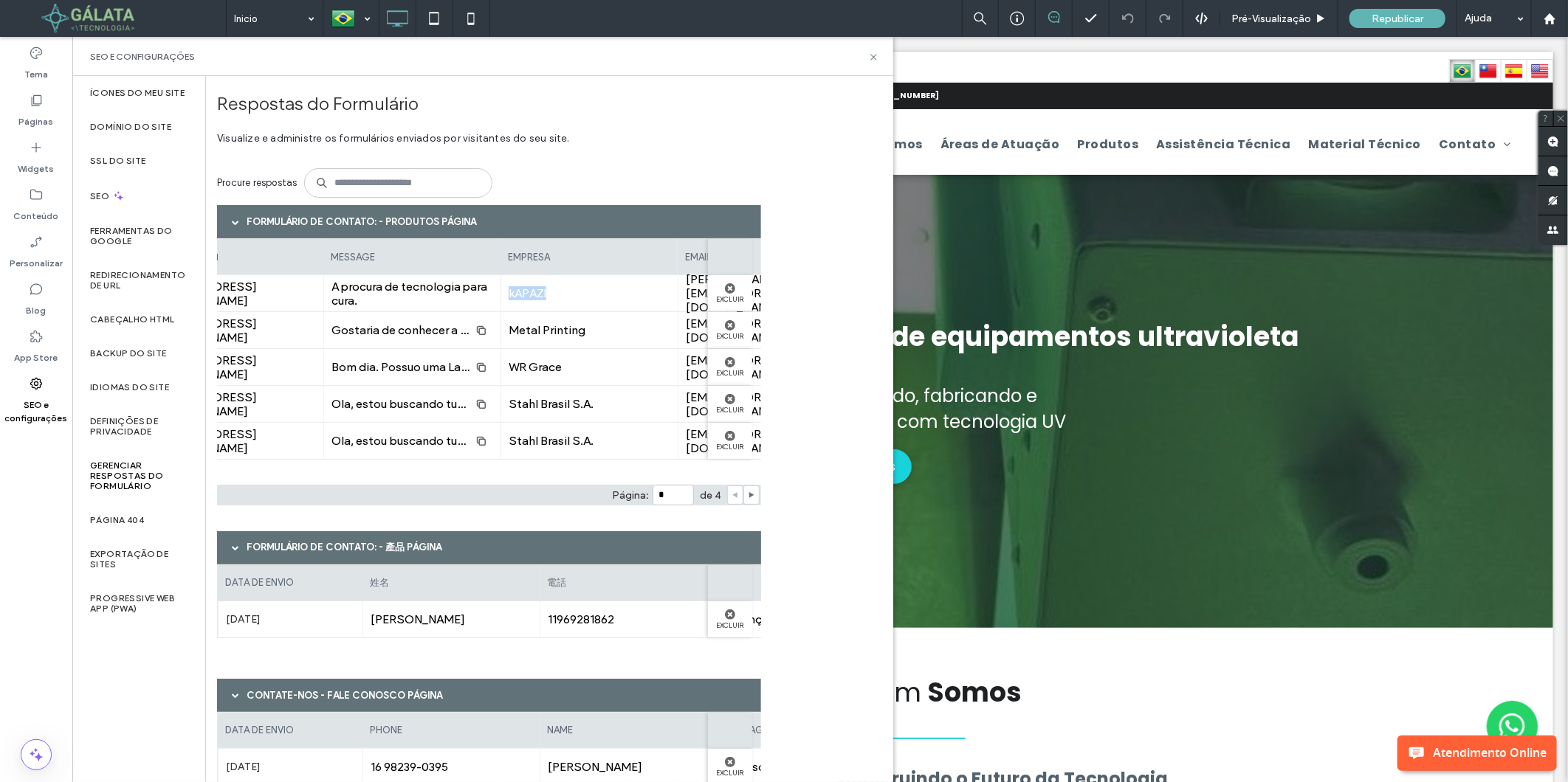
scroll to position [0, 1073]
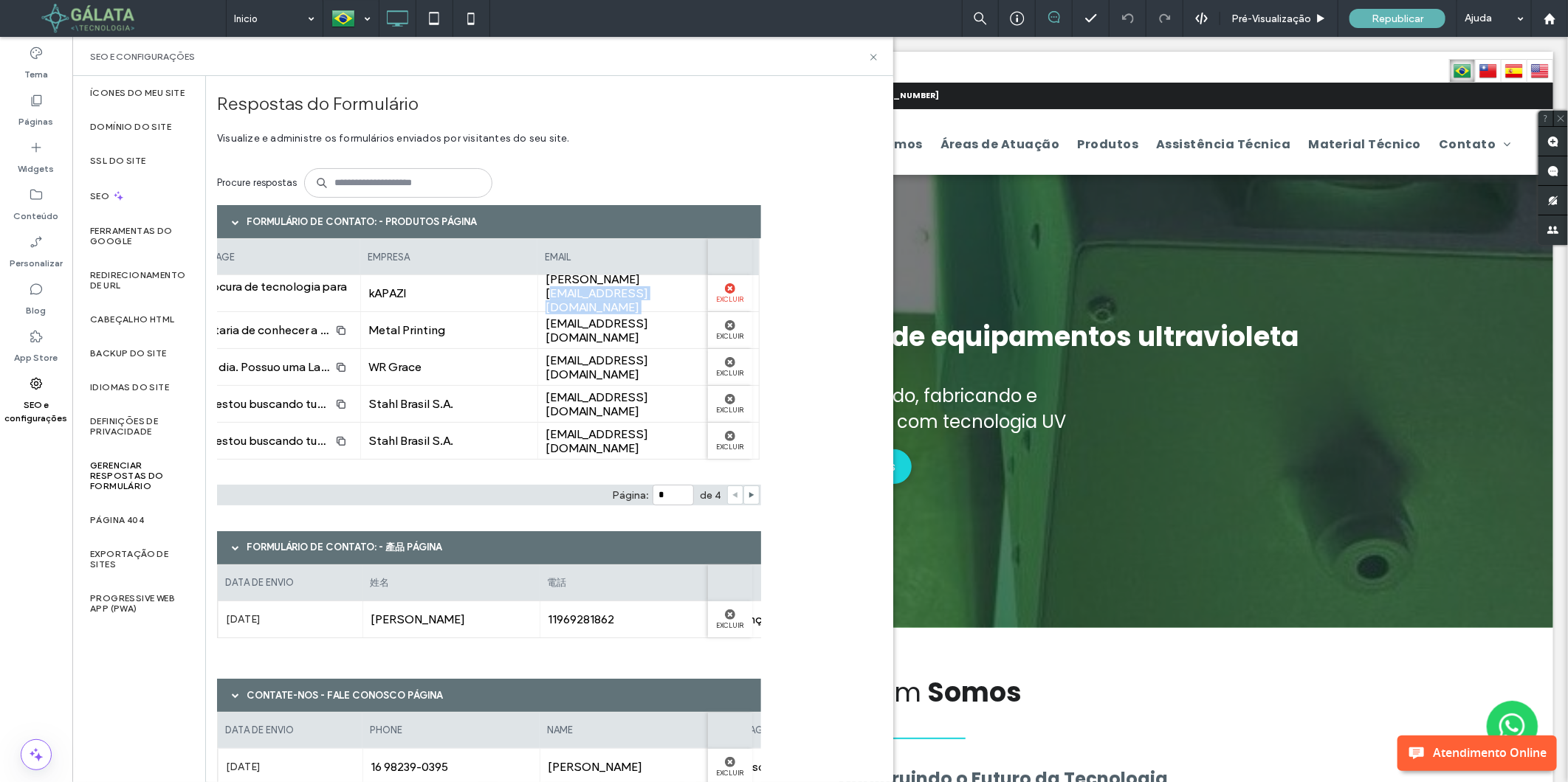
drag, startPoint x: 623, startPoint y: 288, endPoint x: 709, endPoint y: 290, distance: 86.0
drag, startPoint x: 709, startPoint y: 290, endPoint x: 689, endPoint y: 295, distance: 20.6
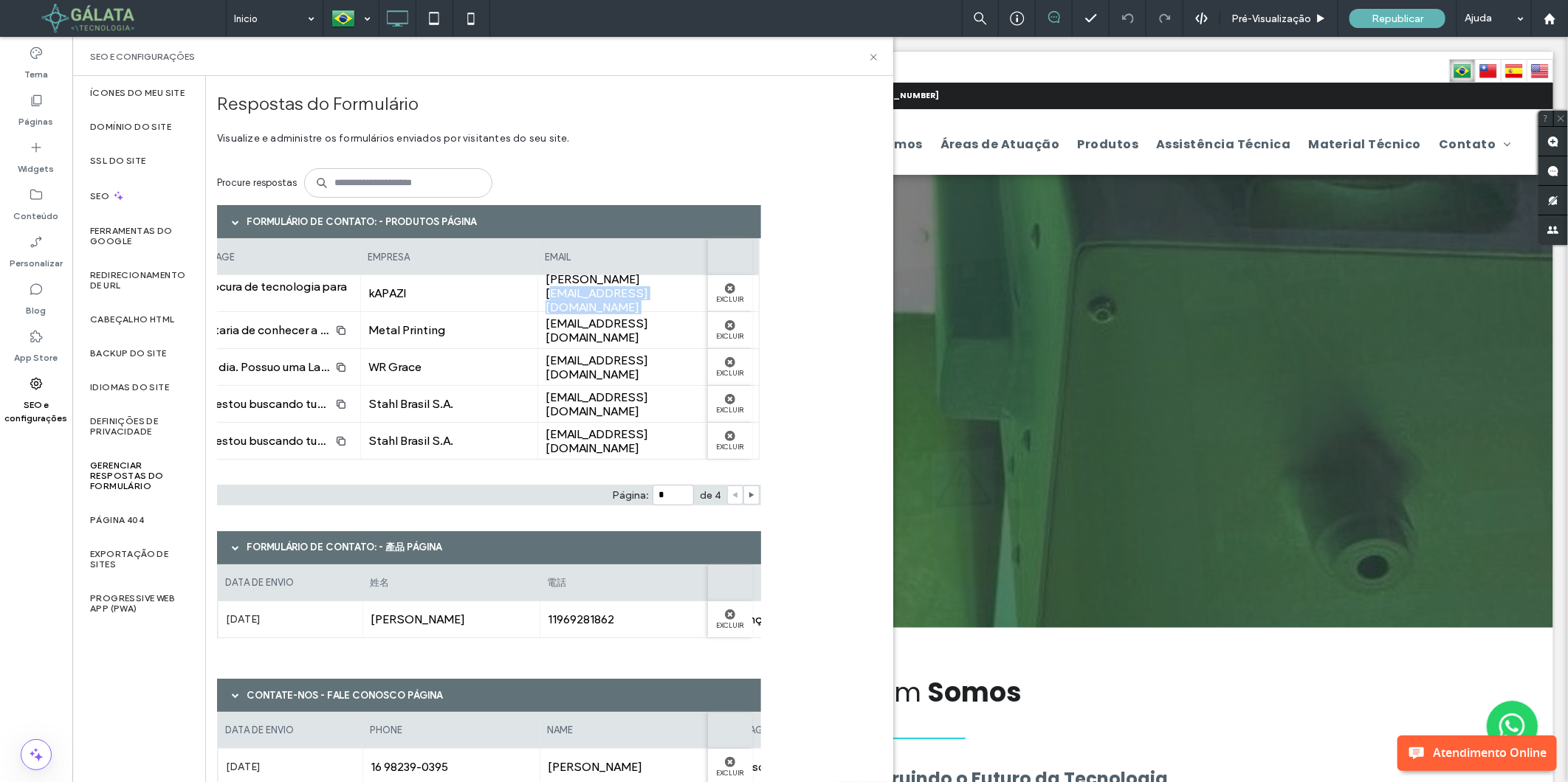
copy div "KAPAZI.COM.BR"
